Goal: Information Seeking & Learning: Learn about a topic

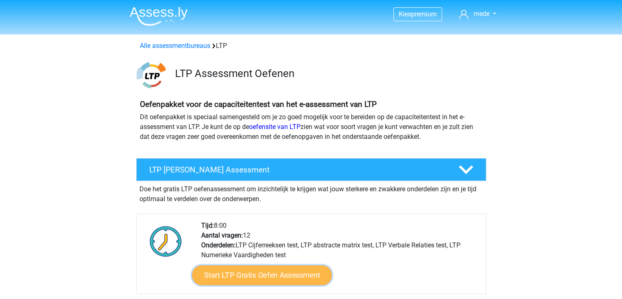
click at [273, 274] on link "Start LTP Gratis Oefen Assessment" at bounding box center [262, 275] width 140 height 20
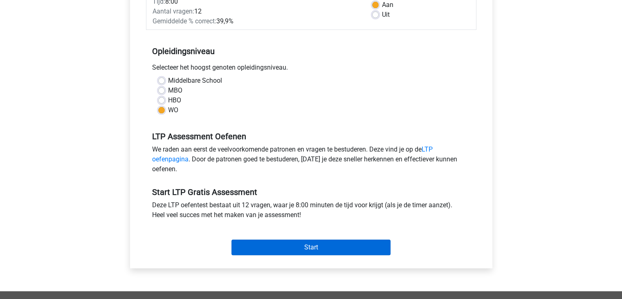
scroll to position [164, 0]
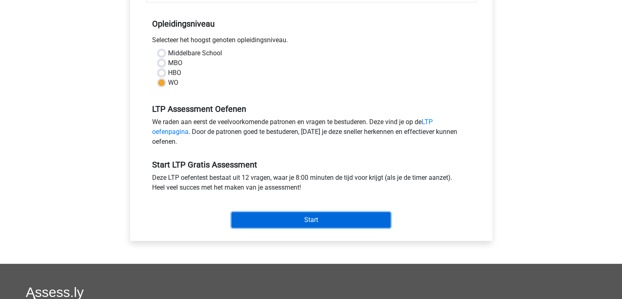
click at [265, 219] on input "Start" at bounding box center [311, 220] width 159 height 16
click at [288, 224] on input "Start" at bounding box center [311, 220] width 159 height 16
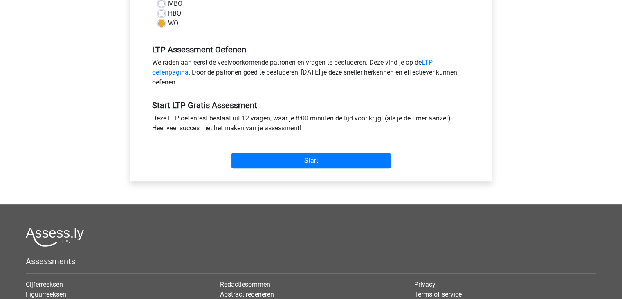
scroll to position [205, 0]
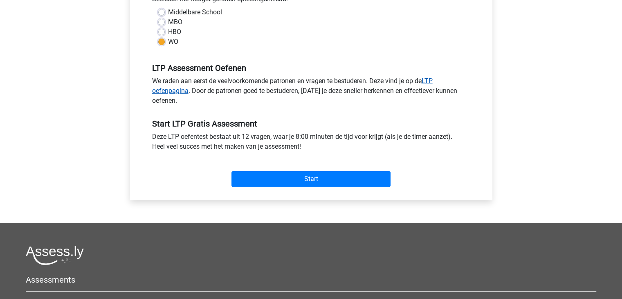
click at [431, 82] on link "LTP oefenpagina" at bounding box center [292, 86] width 281 height 18
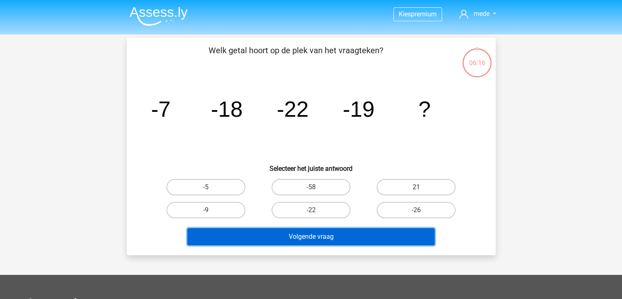
click at [342, 236] on button "Volgende vraag" at bounding box center [311, 236] width 248 height 17
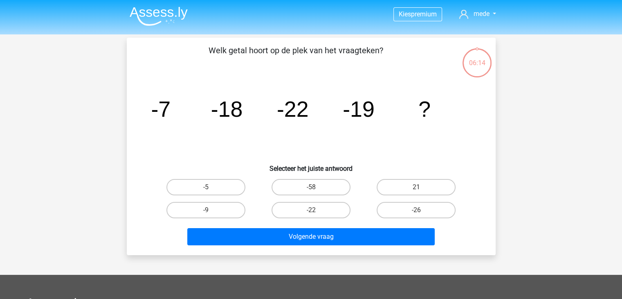
click at [267, 165] on h6 "Selecteer het juiste antwoord" at bounding box center [311, 165] width 343 height 14
click at [401, 192] on label "21" at bounding box center [416, 187] width 79 height 16
click at [417, 192] on input "21" at bounding box center [419, 189] width 5 height 5
radio input "true"
click at [235, 183] on label "-5" at bounding box center [206, 187] width 79 height 16
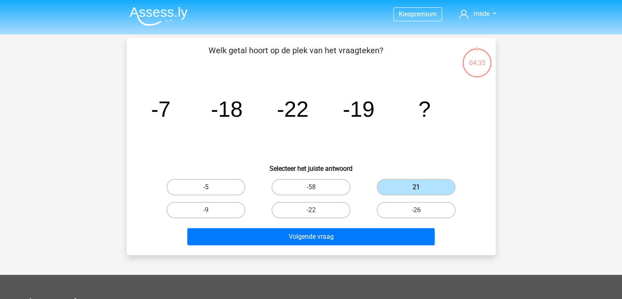
click at [211, 187] on input "-5" at bounding box center [208, 189] width 5 height 5
radio input "true"
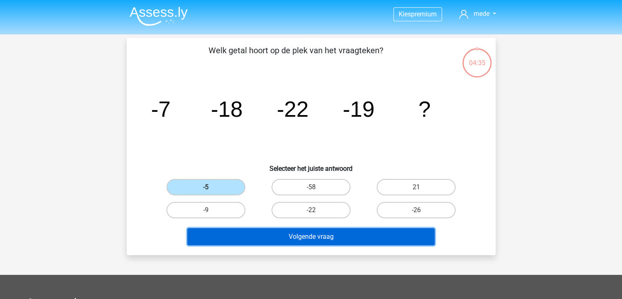
click at [313, 236] on button "Volgende vraag" at bounding box center [311, 236] width 248 height 17
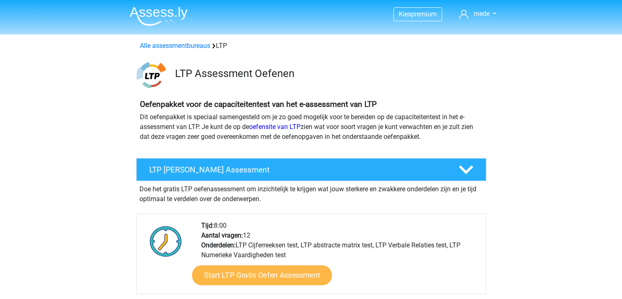
scroll to position [41, 0]
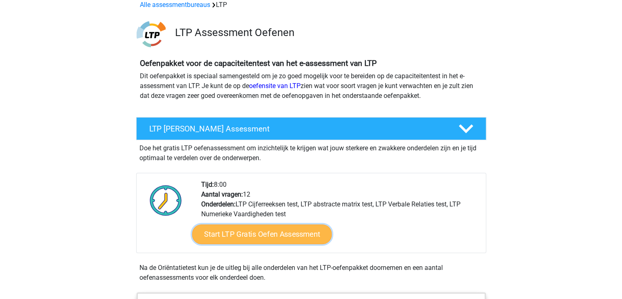
click at [280, 235] on link "Start LTP Gratis Oefen Assessment" at bounding box center [262, 234] width 140 height 20
click at [306, 230] on link "Start LTP Gratis Oefen Assessment" at bounding box center [262, 234] width 140 height 20
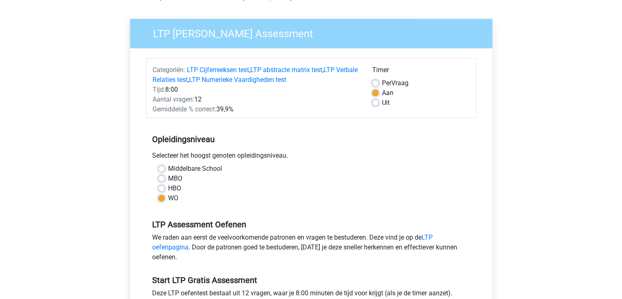
scroll to position [205, 0]
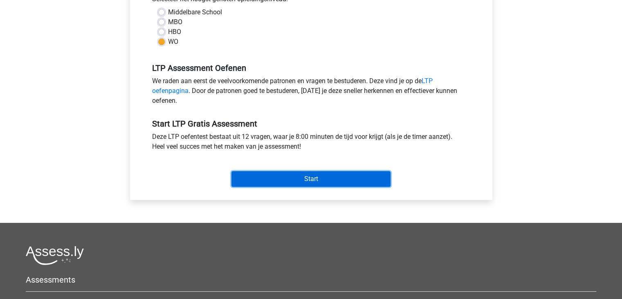
click at [286, 183] on input "Start" at bounding box center [311, 179] width 159 height 16
click at [340, 183] on input "Start" at bounding box center [311, 179] width 159 height 16
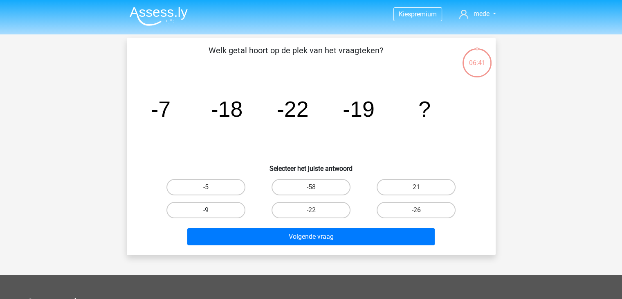
click at [218, 205] on label "-9" at bounding box center [206, 210] width 79 height 16
click at [211, 210] on input "-9" at bounding box center [208, 212] width 5 height 5
radio input "true"
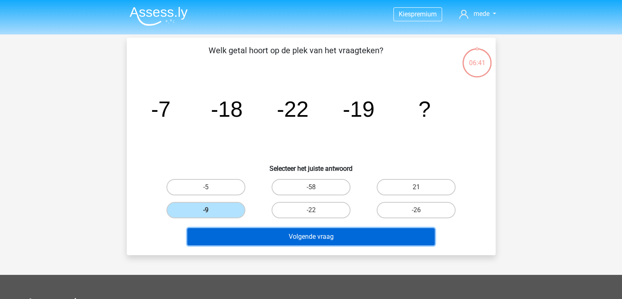
click at [234, 234] on button "Volgende vraag" at bounding box center [311, 236] width 248 height 17
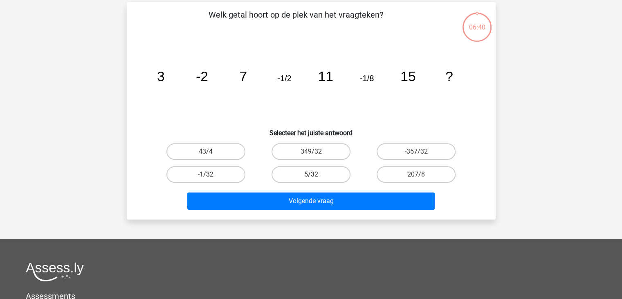
scroll to position [38, 0]
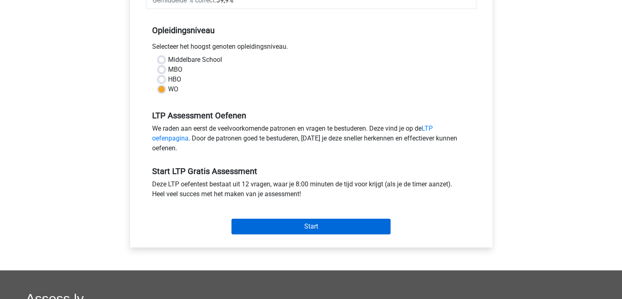
scroll to position [164, 0]
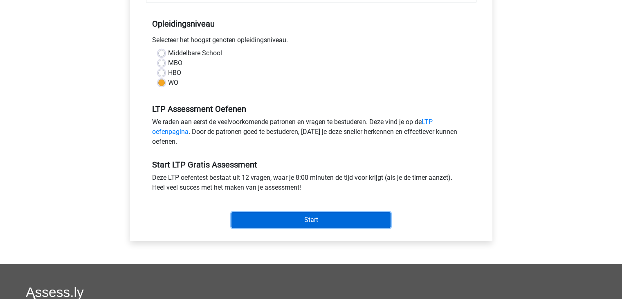
click at [365, 223] on input "Start" at bounding box center [311, 220] width 159 height 16
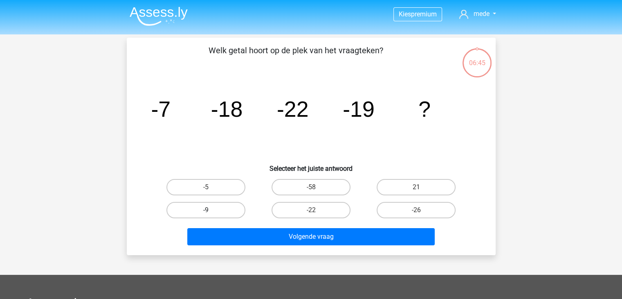
click at [224, 207] on label "-9" at bounding box center [206, 210] width 79 height 16
click at [211, 210] on input "-9" at bounding box center [208, 212] width 5 height 5
radio input "true"
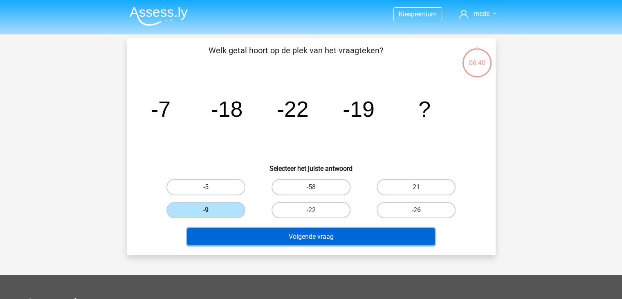
click at [259, 236] on button "Volgende vraag" at bounding box center [311, 236] width 248 height 17
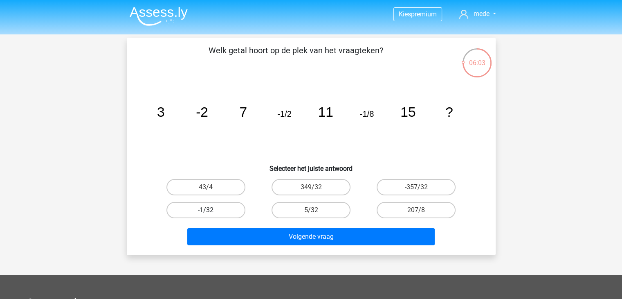
click at [220, 214] on label "-1/32" at bounding box center [206, 210] width 79 height 16
click at [211, 214] on input "-1/32" at bounding box center [208, 212] width 5 height 5
radio input "true"
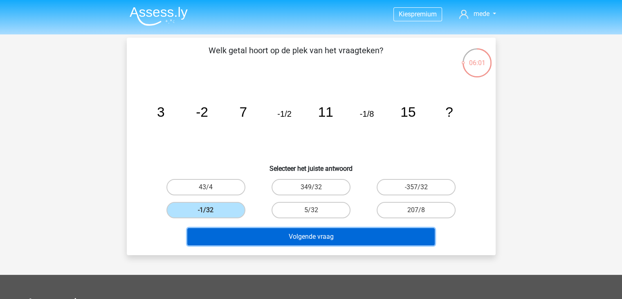
click at [253, 236] on button "Volgende vraag" at bounding box center [311, 236] width 248 height 17
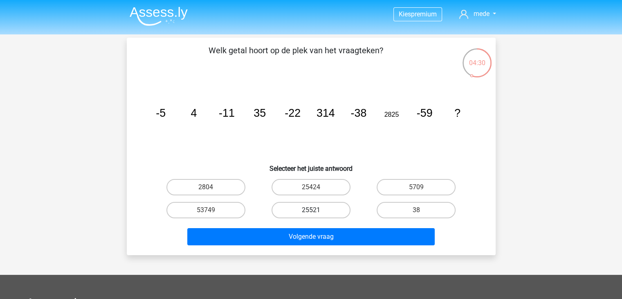
click at [295, 211] on label "25521" at bounding box center [311, 210] width 79 height 16
click at [311, 211] on input "25521" at bounding box center [313, 212] width 5 height 5
radio input "true"
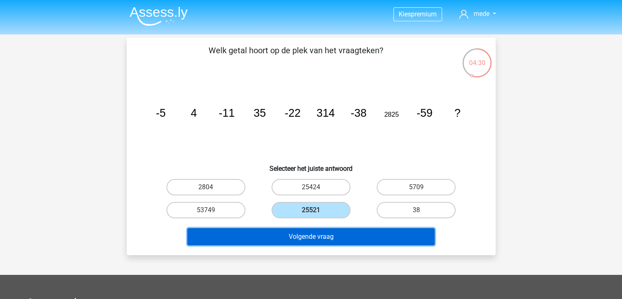
click at [311, 238] on button "Volgende vraag" at bounding box center [311, 236] width 248 height 17
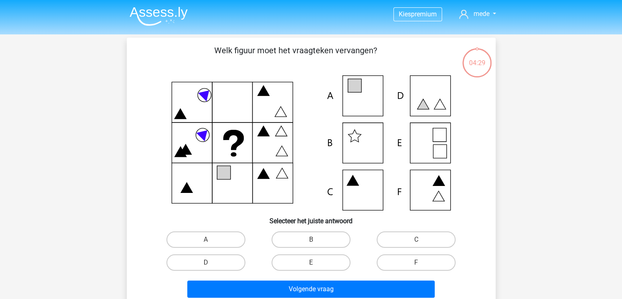
scroll to position [38, 0]
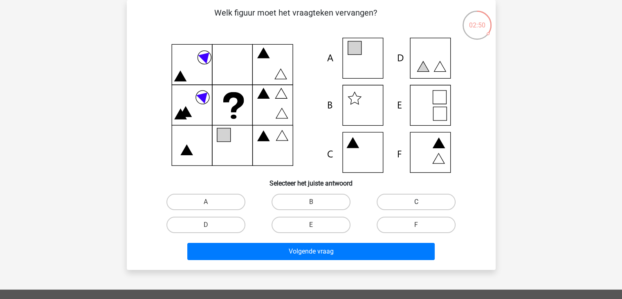
click at [426, 205] on label "C" at bounding box center [416, 202] width 79 height 16
click at [422, 205] on input "C" at bounding box center [419, 204] width 5 height 5
radio input "true"
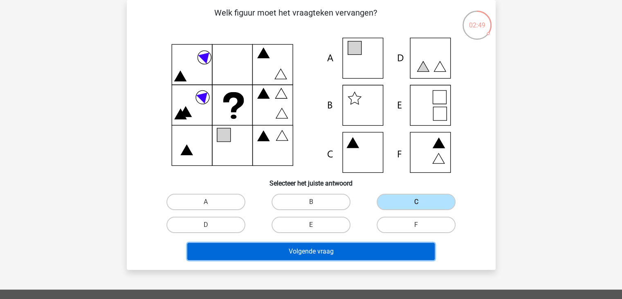
click at [376, 251] on button "Volgende vraag" at bounding box center [311, 251] width 248 height 17
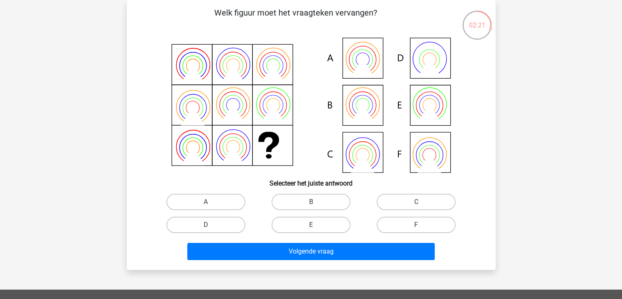
click at [373, 110] on icon at bounding box center [311, 105] width 330 height 135
click at [314, 197] on label "B" at bounding box center [311, 202] width 79 height 16
click at [314, 202] on input "B" at bounding box center [313, 204] width 5 height 5
radio input "true"
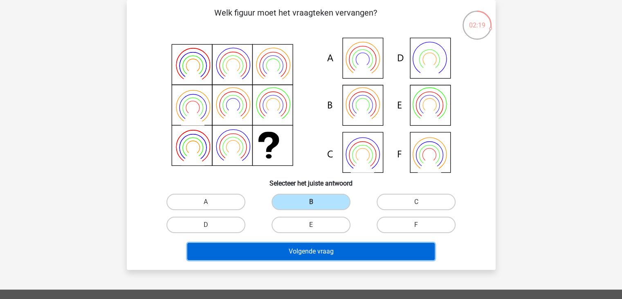
click at [302, 252] on button "Volgende vraag" at bounding box center [311, 251] width 248 height 17
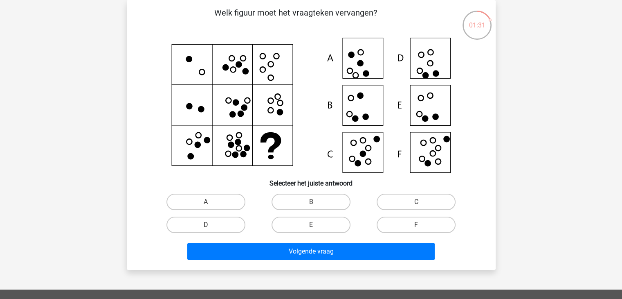
click at [406, 214] on div "F" at bounding box center [416, 224] width 105 height 23
click at [405, 222] on label "F" at bounding box center [416, 224] width 79 height 16
click at [417, 225] on input "F" at bounding box center [419, 227] width 5 height 5
radio input "true"
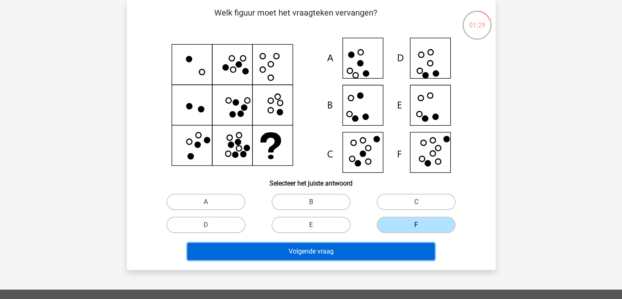
click at [390, 246] on button "Volgende vraag" at bounding box center [311, 251] width 248 height 17
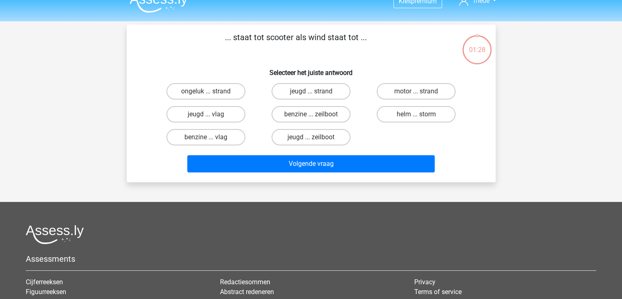
scroll to position [0, 0]
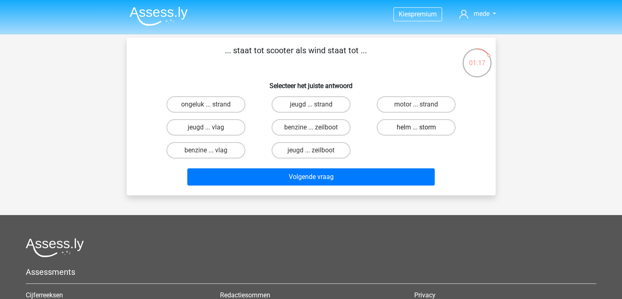
click at [409, 125] on label "helm ... storm" at bounding box center [416, 127] width 79 height 16
click at [417, 127] on input "helm ... storm" at bounding box center [419, 129] width 5 height 5
radio input "true"
click at [338, 128] on label "benzine ... zeilboot" at bounding box center [311, 127] width 79 height 16
click at [316, 128] on input "benzine ... zeilboot" at bounding box center [313, 129] width 5 height 5
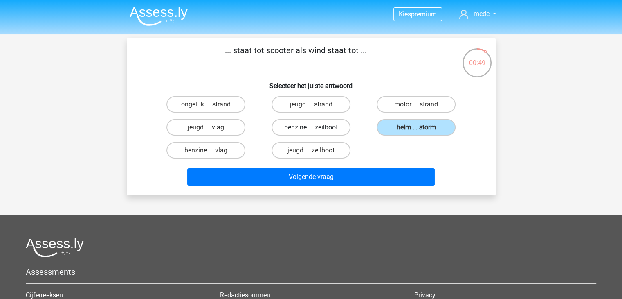
radio input "true"
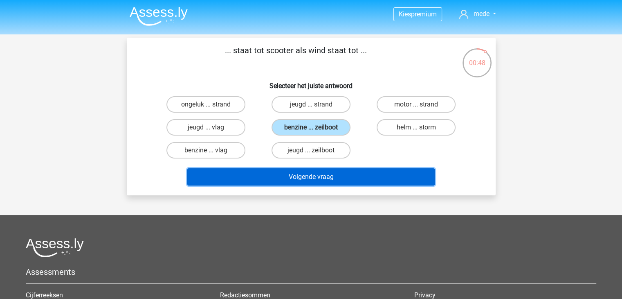
click at [342, 176] on button "Volgende vraag" at bounding box center [311, 176] width 248 height 17
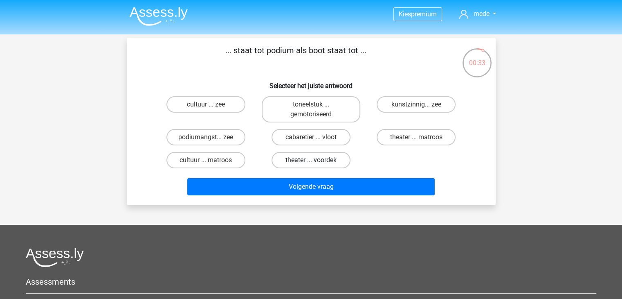
click at [298, 159] on label "theater ... voordek" at bounding box center [311, 160] width 79 height 16
click at [311, 160] on input "theater ... voordek" at bounding box center [313, 162] width 5 height 5
radio input "true"
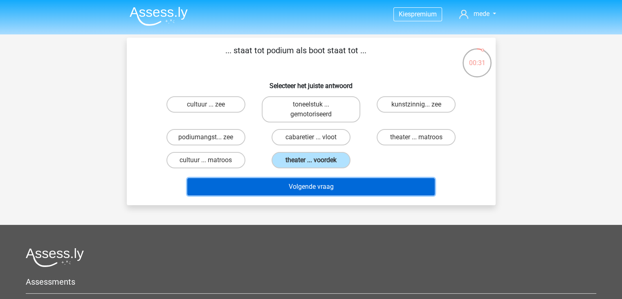
click at [309, 185] on button "Volgende vraag" at bounding box center [311, 186] width 248 height 17
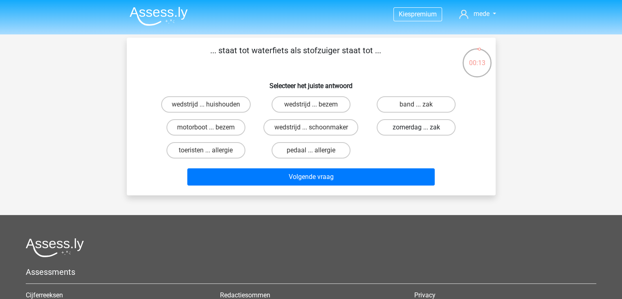
click at [398, 133] on label "zomerdag ... zak" at bounding box center [416, 127] width 79 height 16
click at [417, 133] on input "zomerdag ... zak" at bounding box center [419, 129] width 5 height 5
radio input "true"
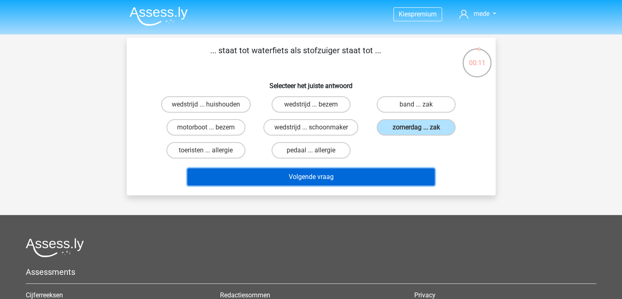
drag, startPoint x: 327, startPoint y: 174, endPoint x: 165, endPoint y: 93, distance: 180.4
click at [165, 93] on div "... staat tot waterfiets als stofzuiger staat tot ... Selecteer het juiste antw…" at bounding box center [311, 116] width 363 height 144
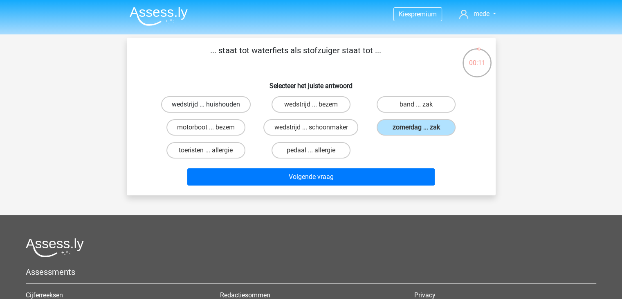
click at [196, 112] on label "wedstrijd ... huishouden" at bounding box center [206, 104] width 90 height 16
click at [206, 110] on input "wedstrijd ... huishouden" at bounding box center [208, 106] width 5 height 5
radio input "true"
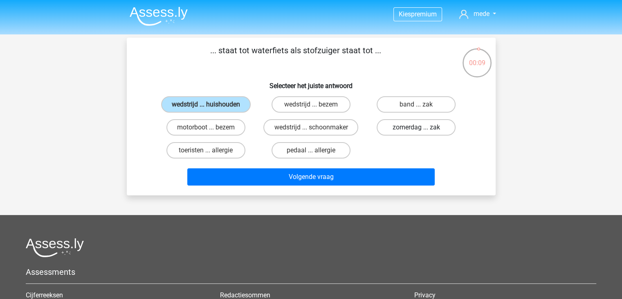
drag, startPoint x: 408, startPoint y: 131, endPoint x: 401, endPoint y: 145, distance: 16.5
click at [408, 131] on label "zomerdag ... zak" at bounding box center [416, 127] width 79 height 16
click at [417, 131] on input "zomerdag ... zak" at bounding box center [419, 129] width 5 height 5
radio input "true"
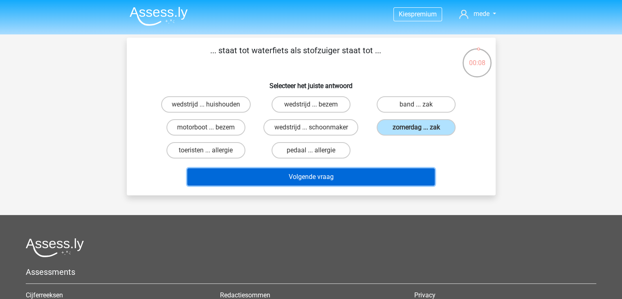
click at [373, 174] on button "Volgende vraag" at bounding box center [311, 176] width 248 height 17
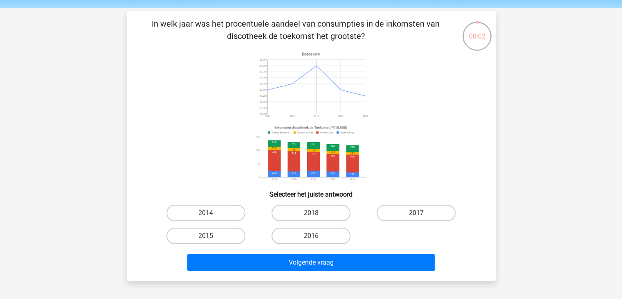
scroll to position [41, 0]
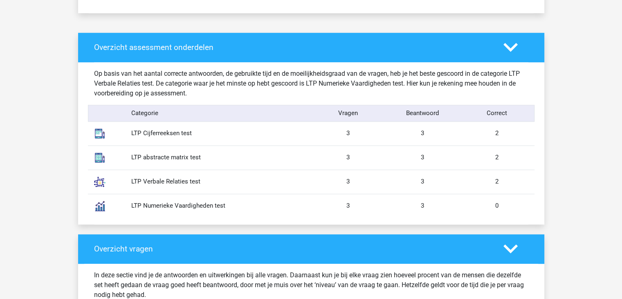
scroll to position [614, 0]
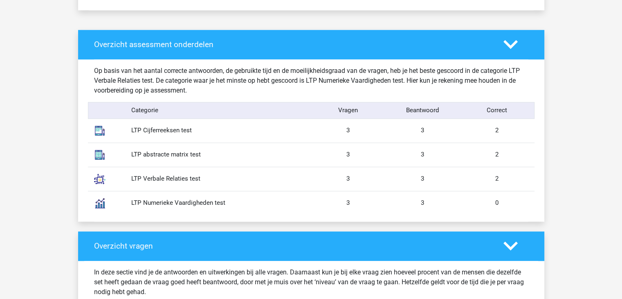
click at [505, 45] on icon at bounding box center [511, 44] width 14 height 14
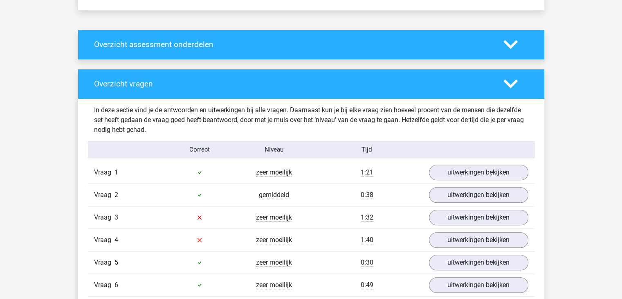
click at [505, 45] on icon at bounding box center [511, 44] width 14 height 14
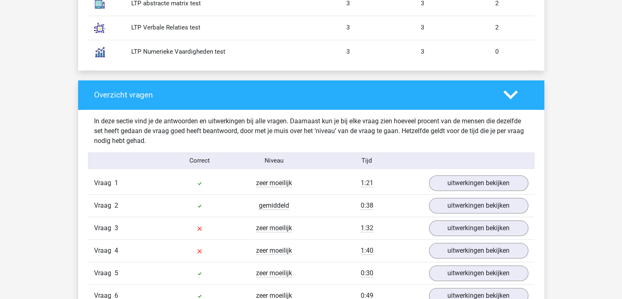
scroll to position [778, 0]
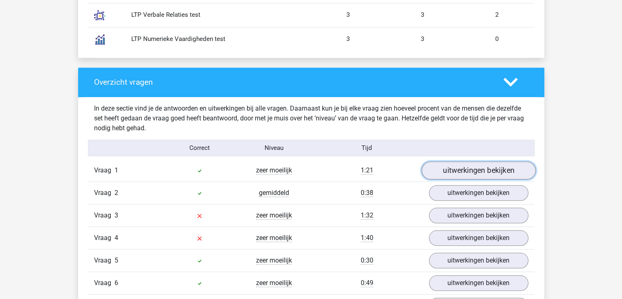
click at [455, 176] on link "uitwerkingen bekijken" at bounding box center [478, 171] width 114 height 18
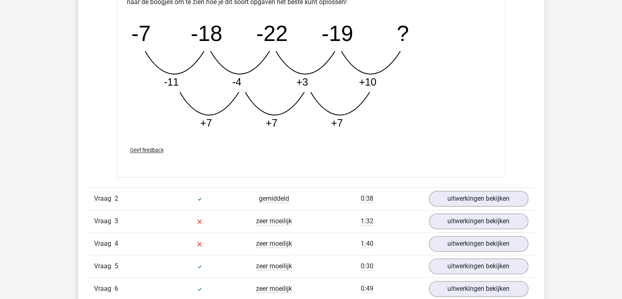
scroll to position [1228, 0]
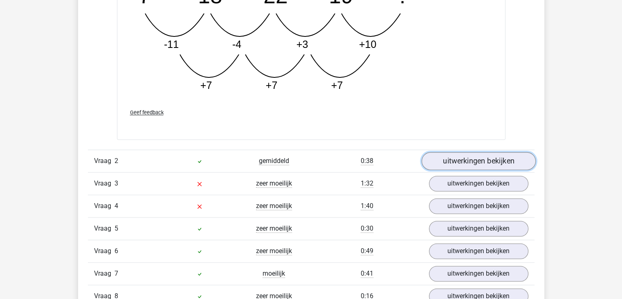
click at [448, 166] on link "uitwerkingen bekijken" at bounding box center [478, 161] width 114 height 18
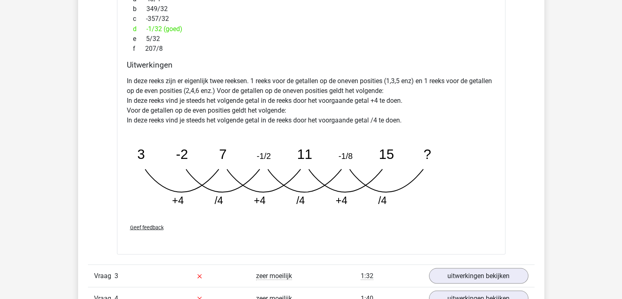
scroll to position [1637, 0]
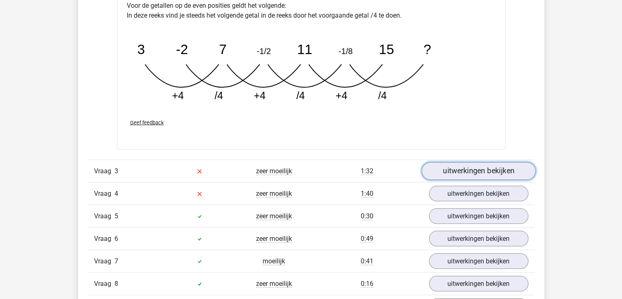
click at [458, 172] on link "uitwerkingen bekijken" at bounding box center [478, 171] width 114 height 18
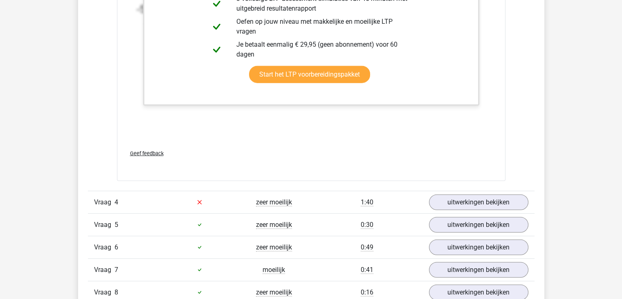
scroll to position [2128, 0]
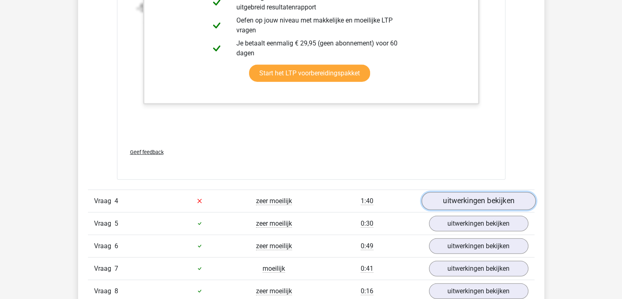
click at [436, 200] on link "uitwerkingen bekijken" at bounding box center [478, 201] width 114 height 18
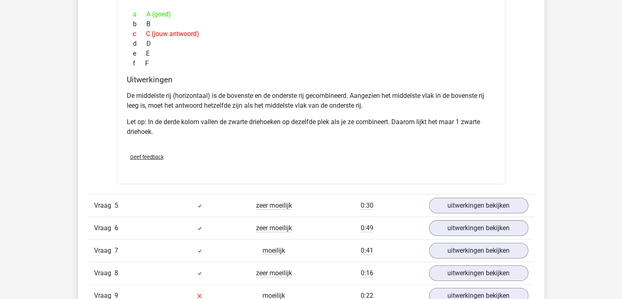
scroll to position [2619, 0]
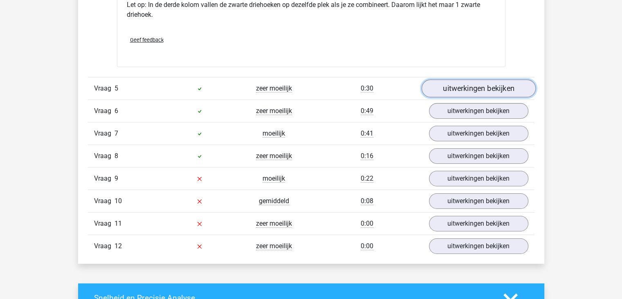
click at [443, 86] on link "uitwerkingen bekijken" at bounding box center [478, 88] width 114 height 18
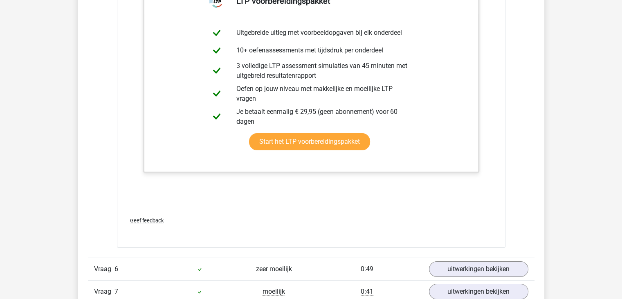
scroll to position [3069, 0]
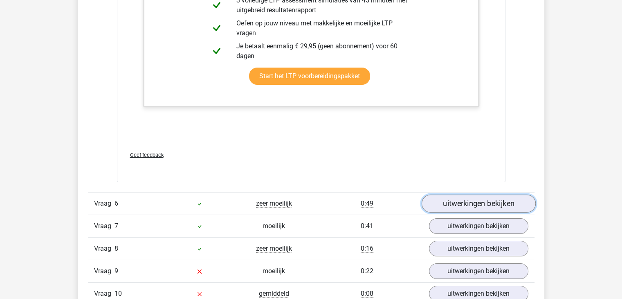
click at [459, 198] on link "uitwerkingen bekijken" at bounding box center [478, 203] width 114 height 18
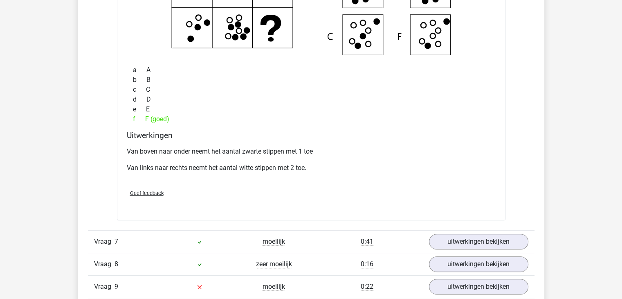
scroll to position [3437, 0]
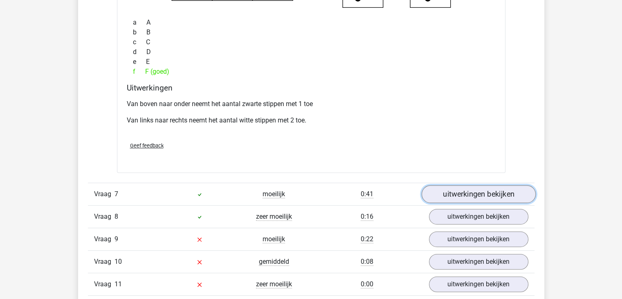
click at [458, 197] on link "uitwerkingen bekijken" at bounding box center [478, 194] width 114 height 18
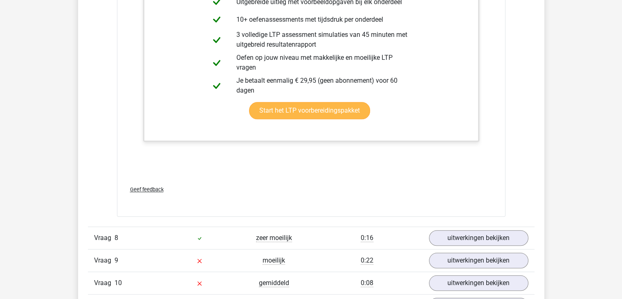
scroll to position [3888, 0]
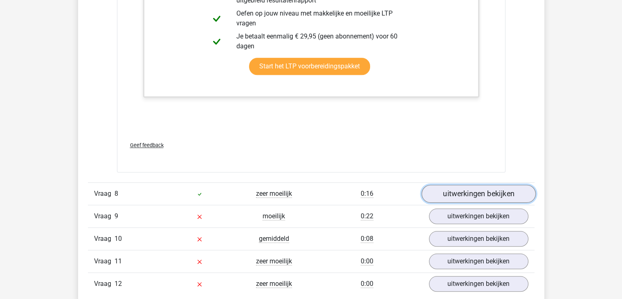
click at [460, 195] on link "uitwerkingen bekijken" at bounding box center [478, 194] width 114 height 18
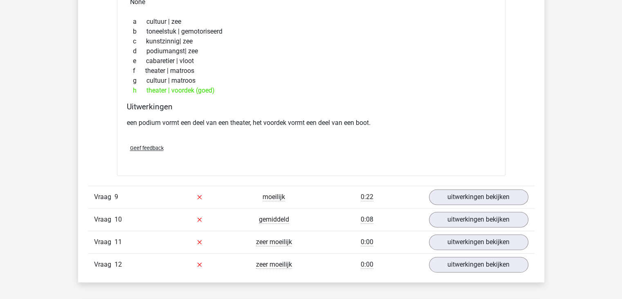
scroll to position [4174, 0]
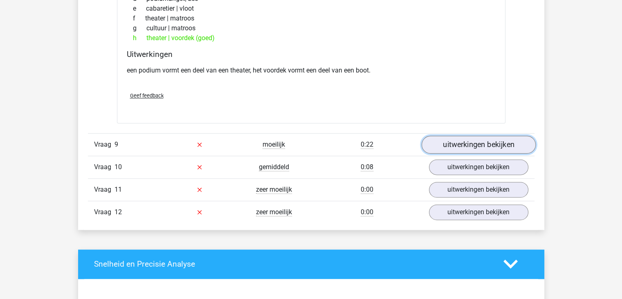
click at [460, 141] on link "uitwerkingen bekijken" at bounding box center [478, 144] width 114 height 18
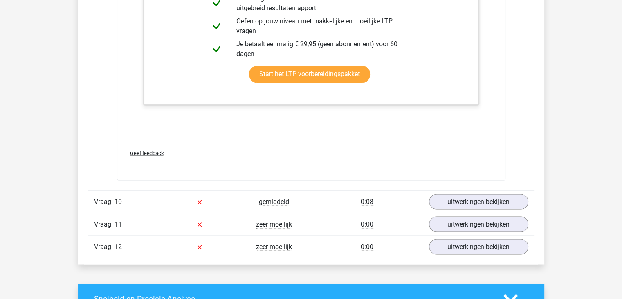
scroll to position [4624, 0]
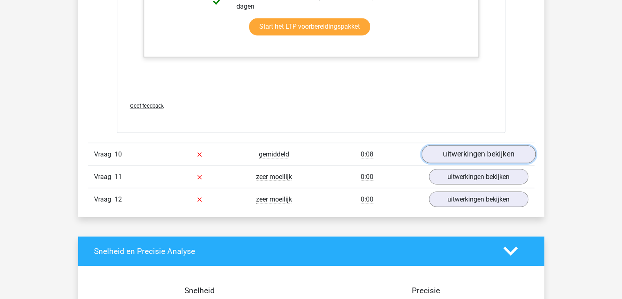
click at [460, 151] on link "uitwerkingen bekijken" at bounding box center [478, 154] width 114 height 18
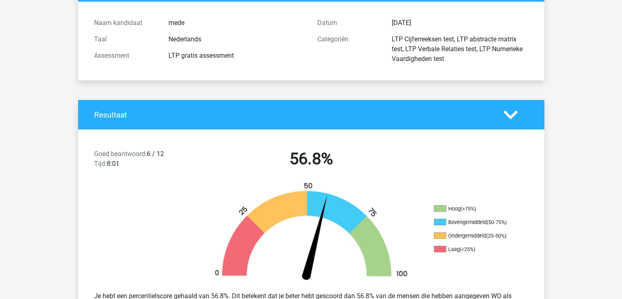
scroll to position [0, 0]
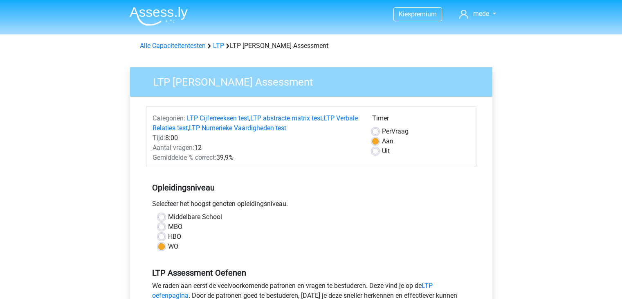
scroll to position [164, 0]
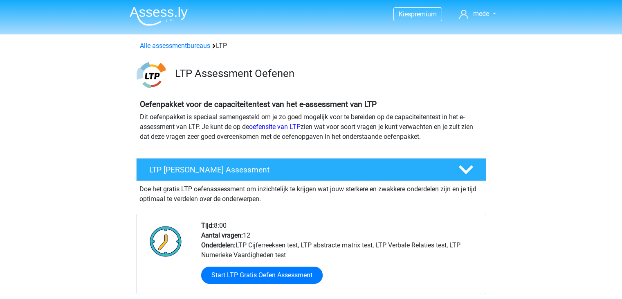
scroll to position [41, 0]
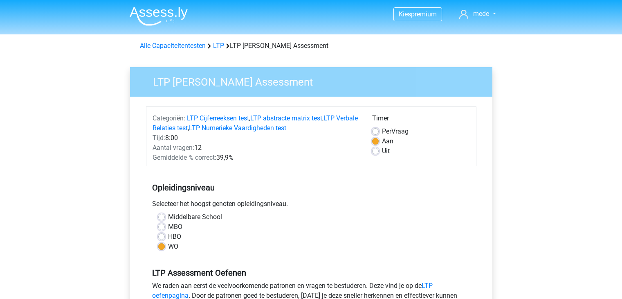
scroll to position [205, 0]
